Goal: Navigation & Orientation: Find specific page/section

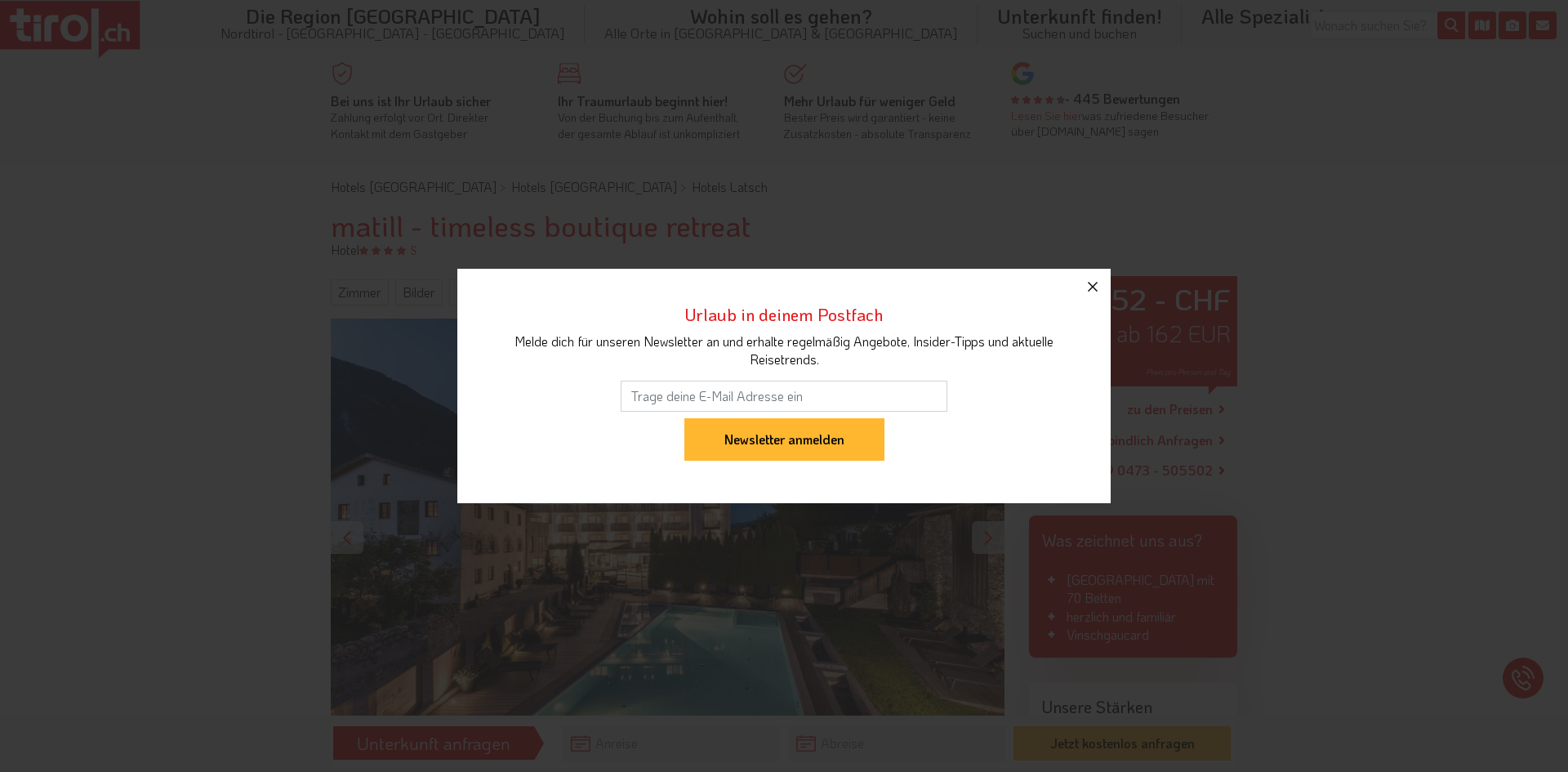
click at [1093, 282] on icon "button" at bounding box center [1093, 287] width 20 height 20
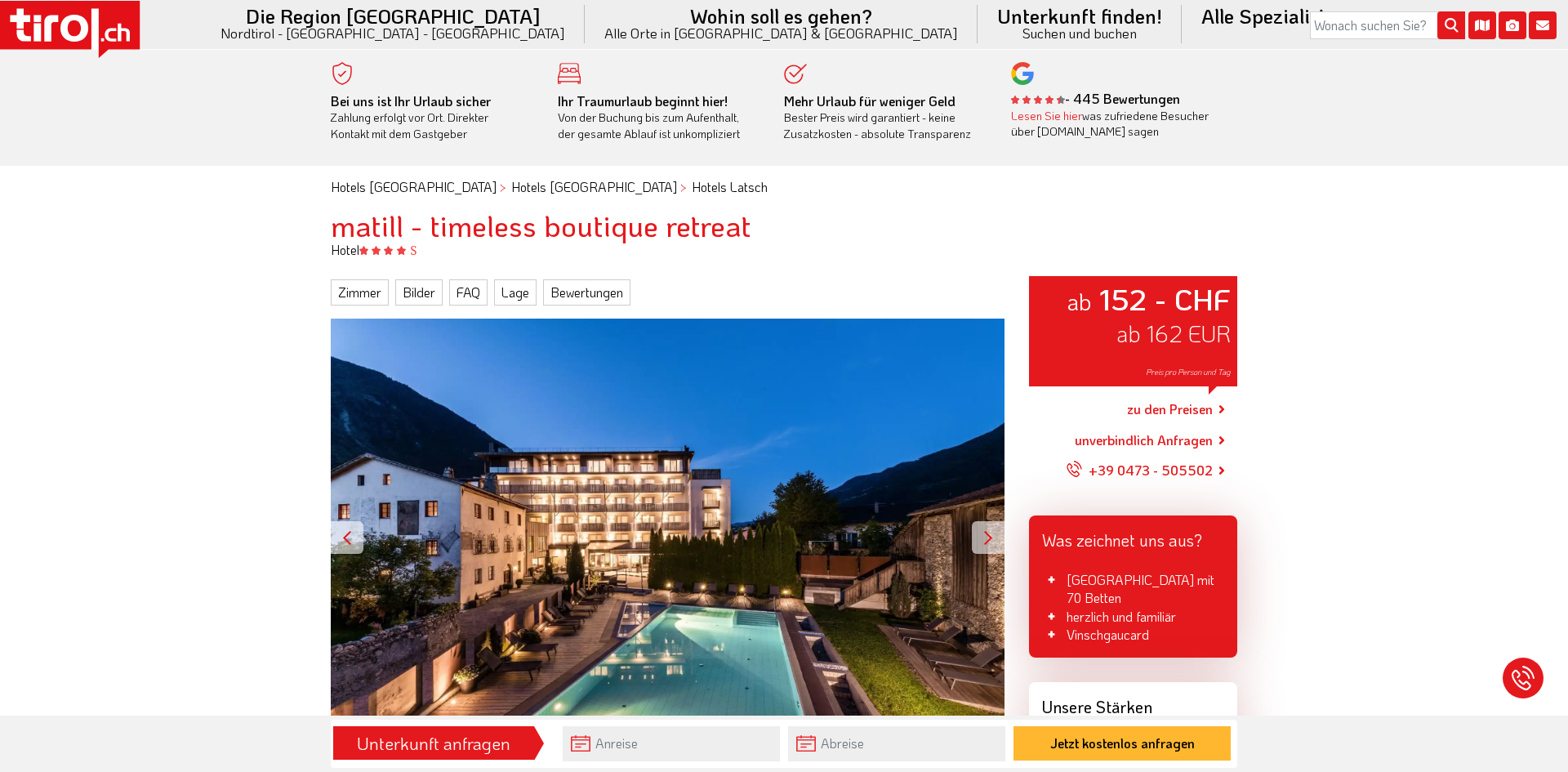
click at [374, 225] on h1 "matill - timeless boutique retreat" at bounding box center [784, 224] width 906 height 32
click at [125, 29] on icon at bounding box center [123, 33] width 12 height 18
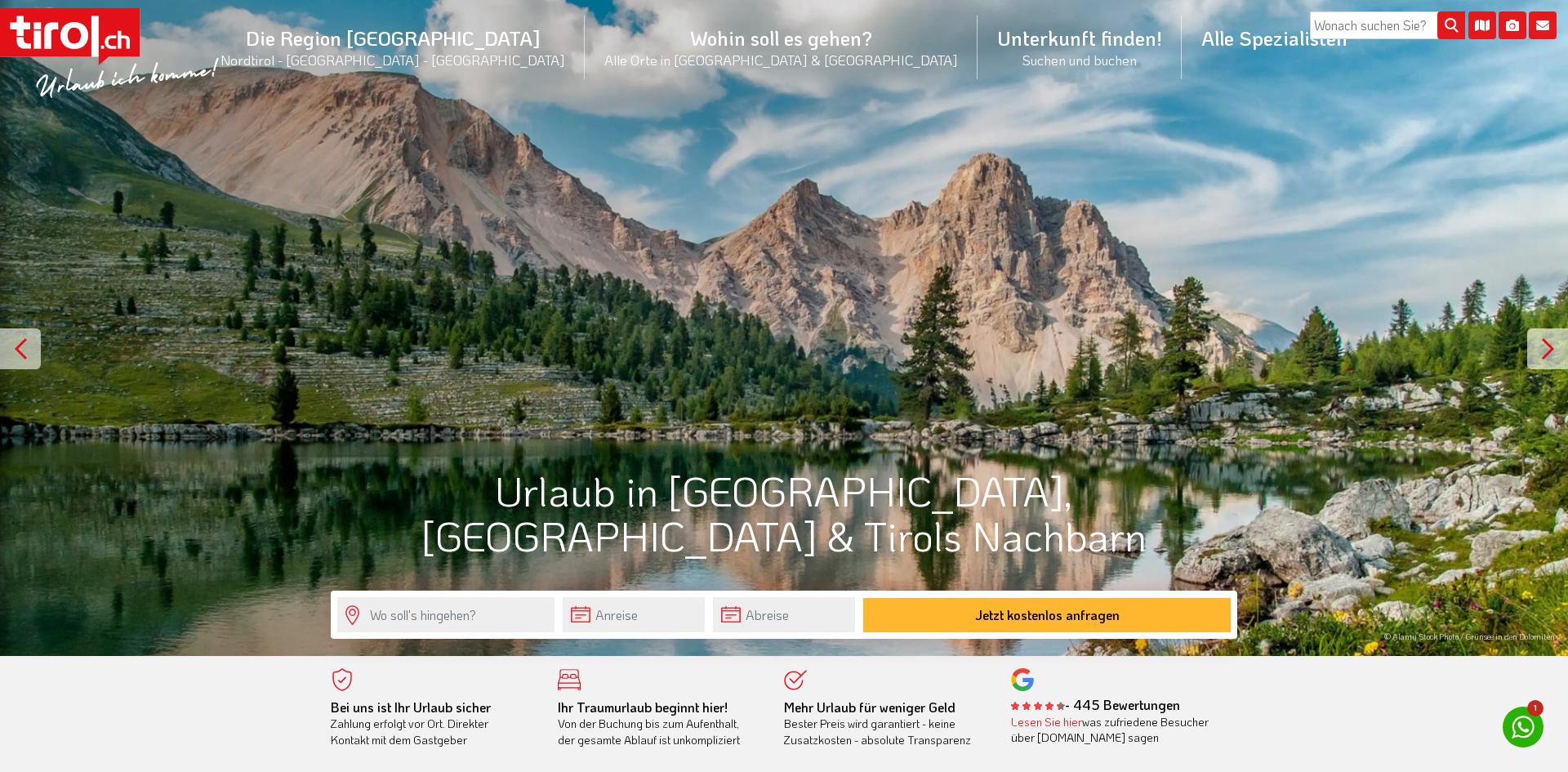
click at [23, 332] on div at bounding box center [20, 348] width 41 height 41
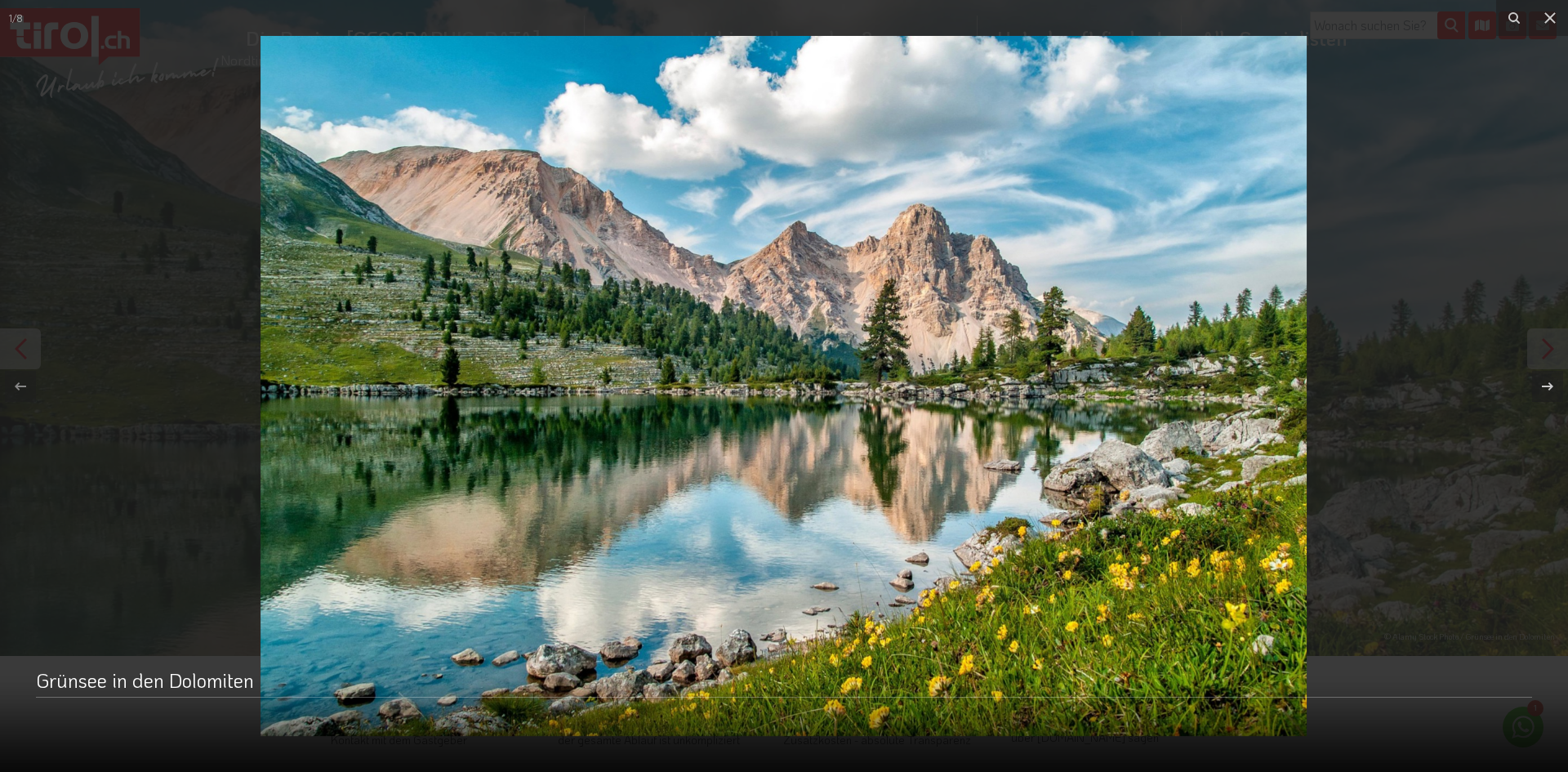
click at [34, 471] on div at bounding box center [784, 386] width 1568 height 772
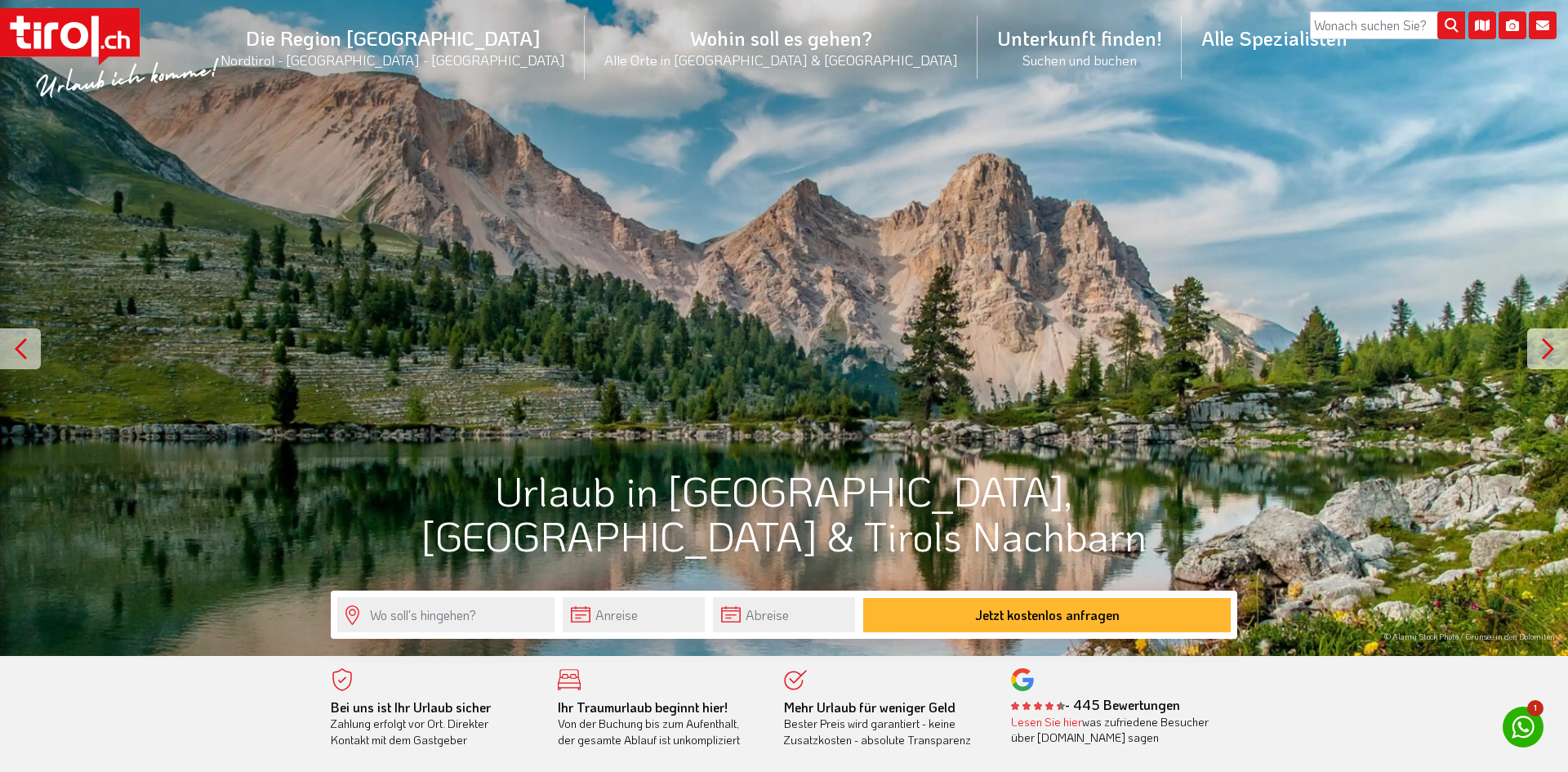
click at [34, 471] on div at bounding box center [784, 386] width 1568 height 772
click at [12, 340] on div at bounding box center [20, 348] width 41 height 41
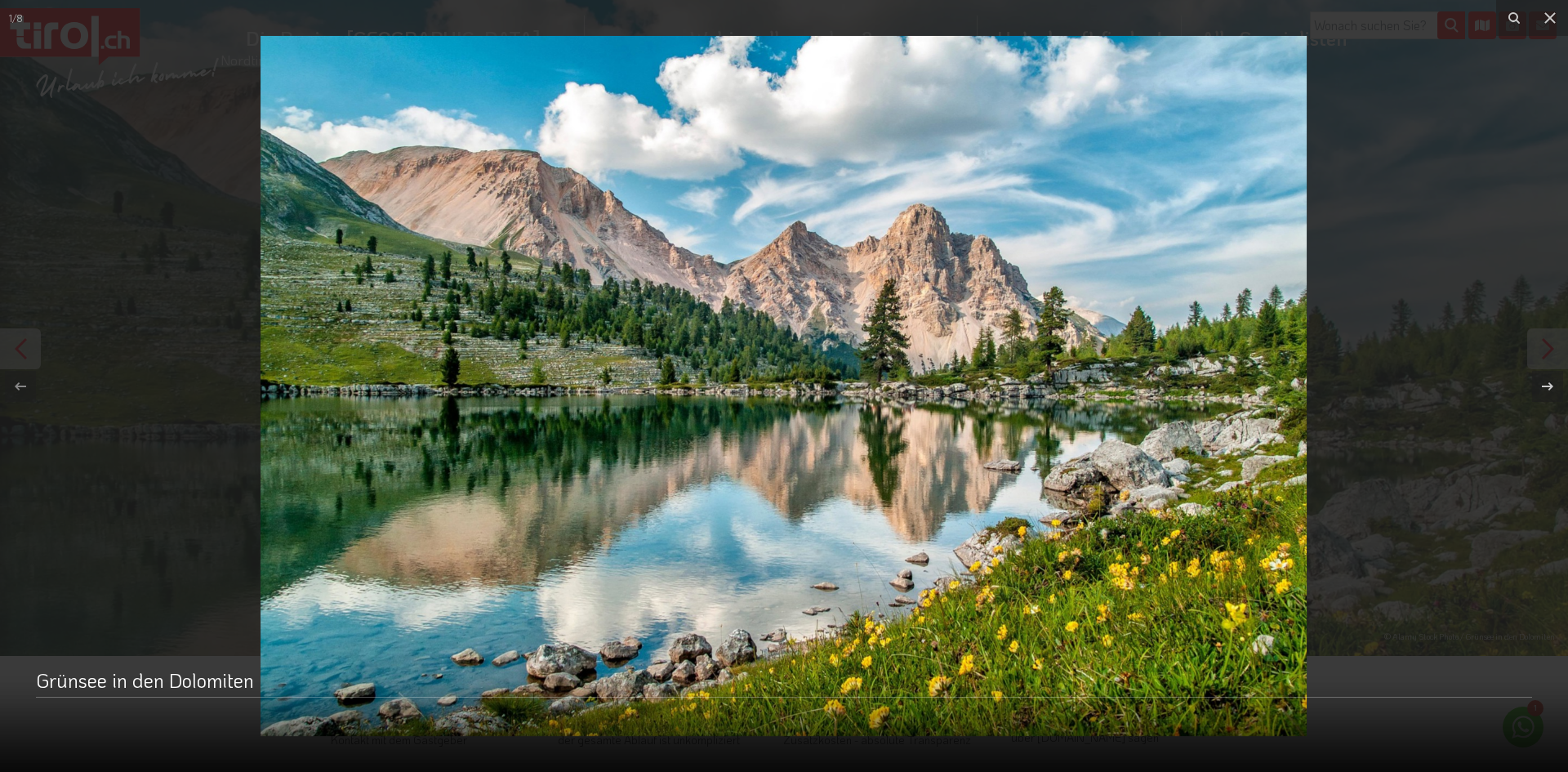
click at [47, 601] on div at bounding box center [784, 386] width 1568 height 772
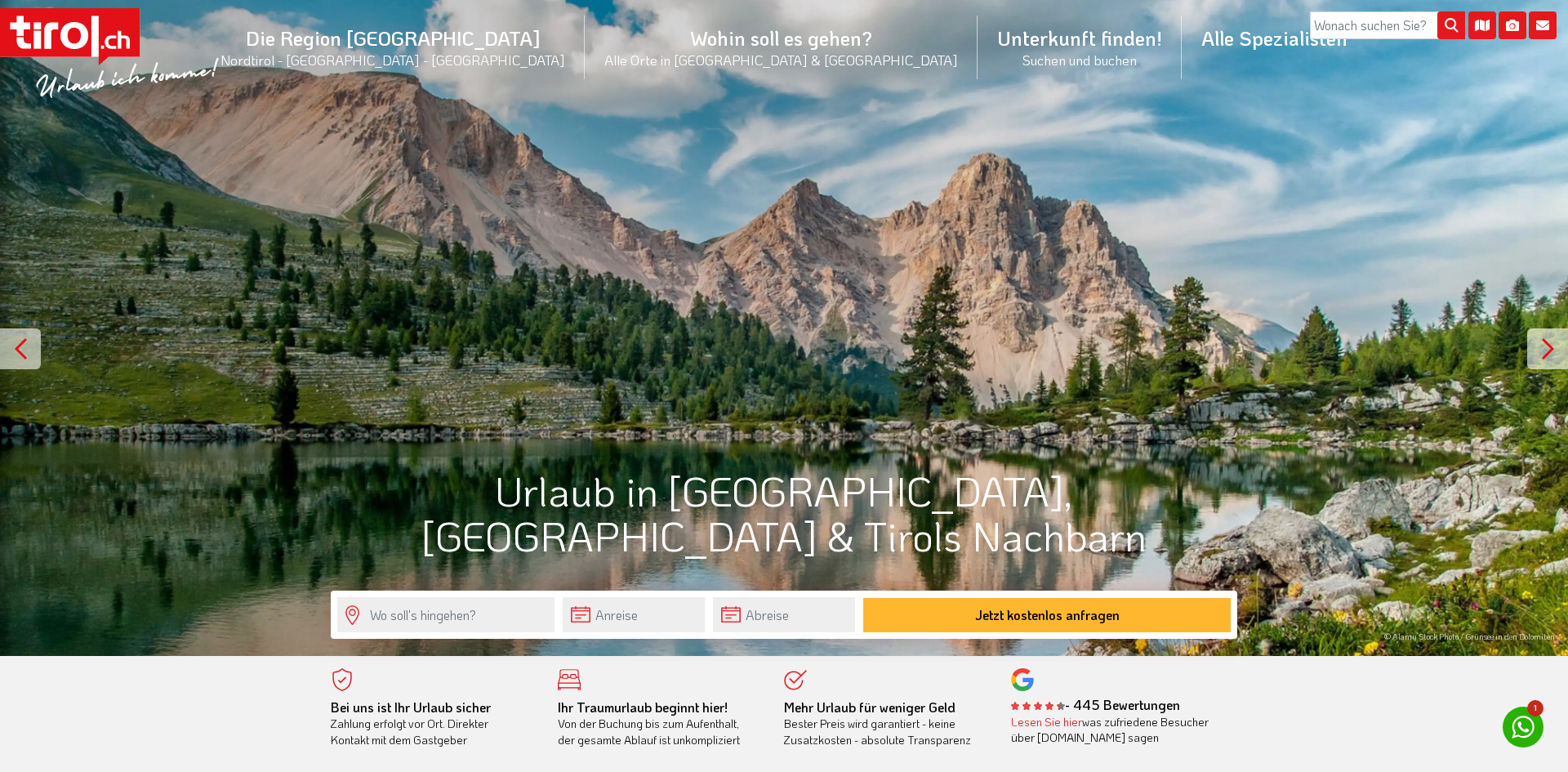
click at [47, 601] on div at bounding box center [784, 386] width 1568 height 772
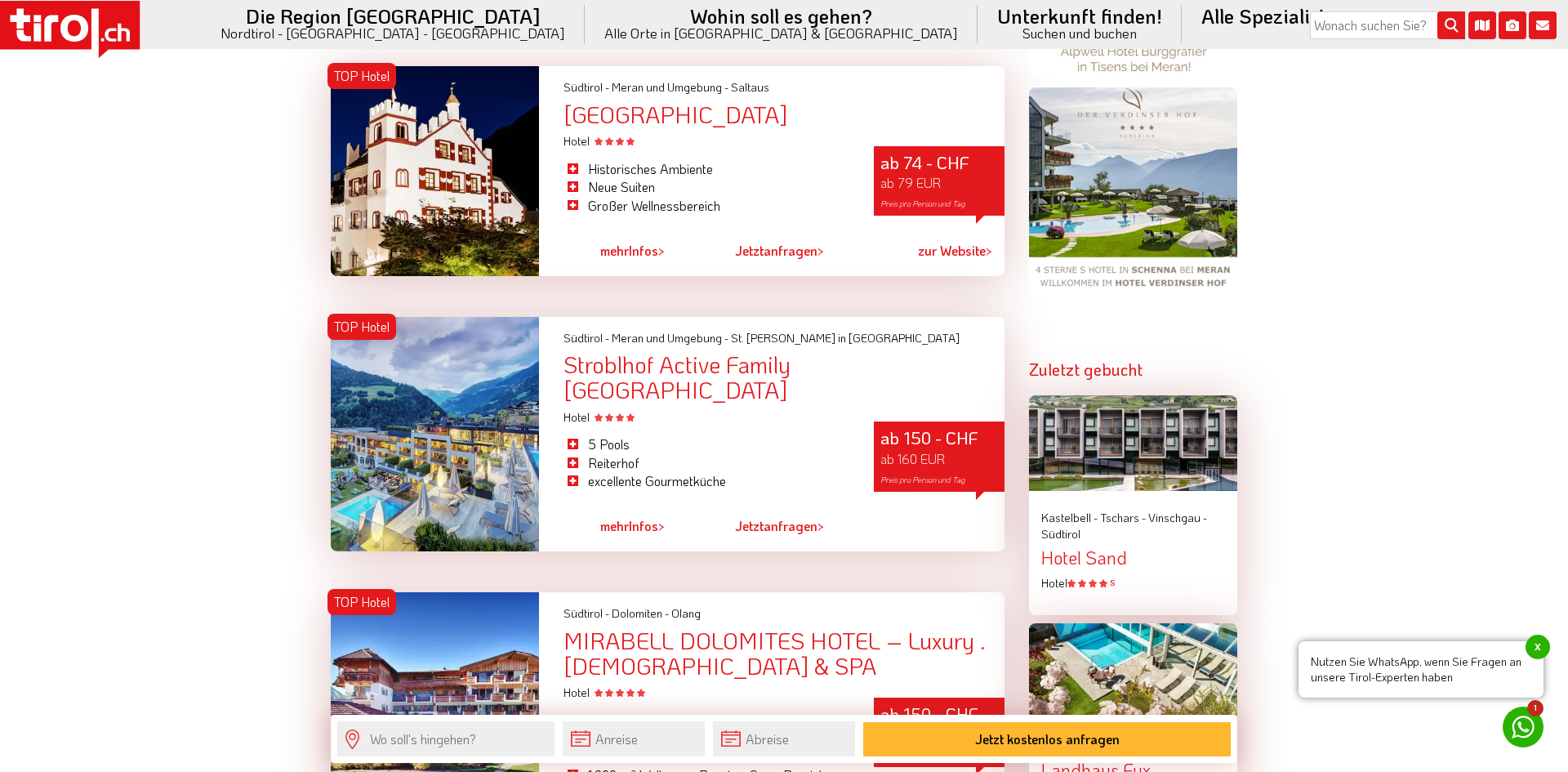
scroll to position [1577, 0]
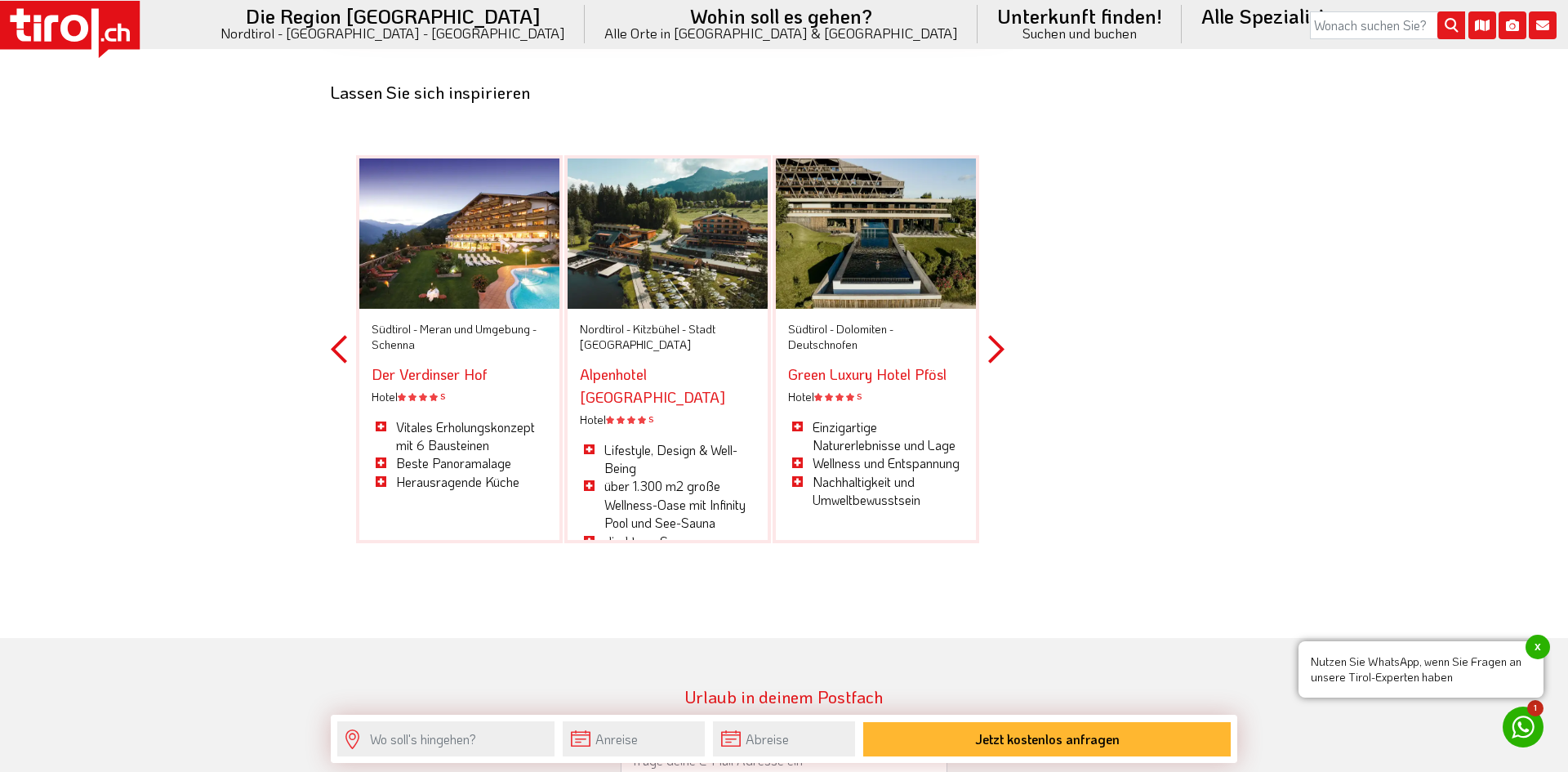
scroll to position [5615, 0]
